Goal: Information Seeking & Learning: Learn about a topic

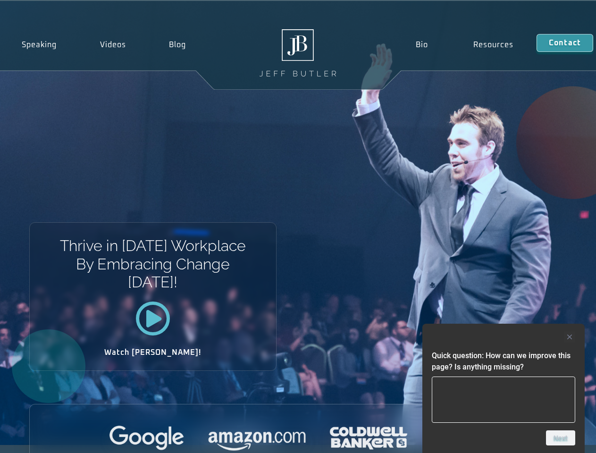
click at [298, 226] on div "Thrive in Tomorrow’s Workplace By Embracing Change Today! Watch Jeff!" at bounding box center [298, 223] width 596 height 444
click at [503, 337] on div at bounding box center [503, 336] width 143 height 11
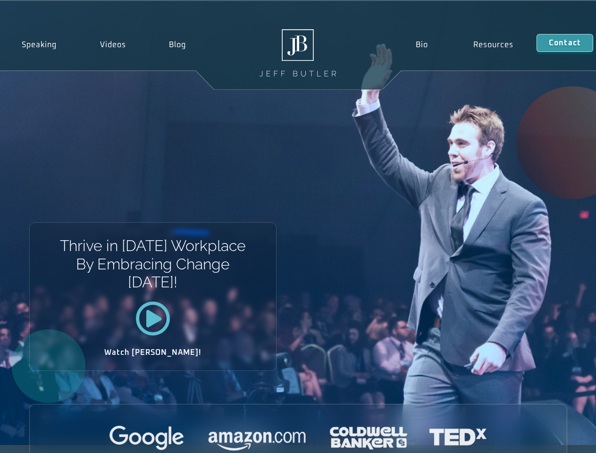
click at [560, 438] on div at bounding box center [298, 438] width 537 height 26
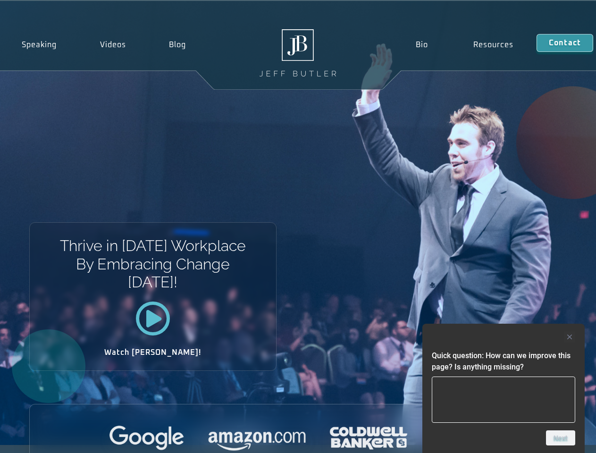
click at [298, 226] on div "Thrive in [DATE] Workplace By Embracing Change [DATE]! Watch [PERSON_NAME]!" at bounding box center [298, 223] width 596 height 444
click at [503, 337] on div at bounding box center [503, 336] width 143 height 11
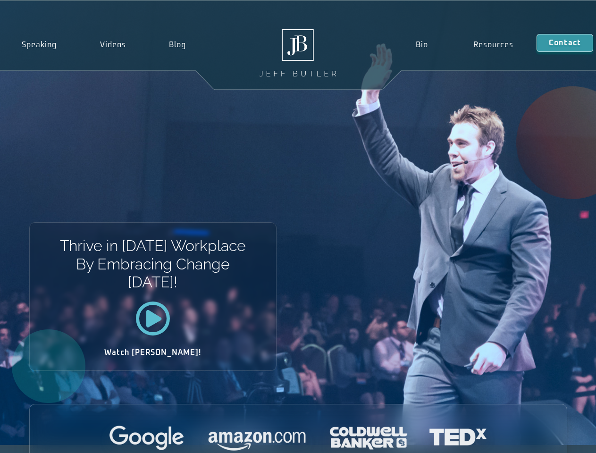
click at [560, 438] on div at bounding box center [298, 438] width 537 height 26
